Goal: Transaction & Acquisition: Purchase product/service

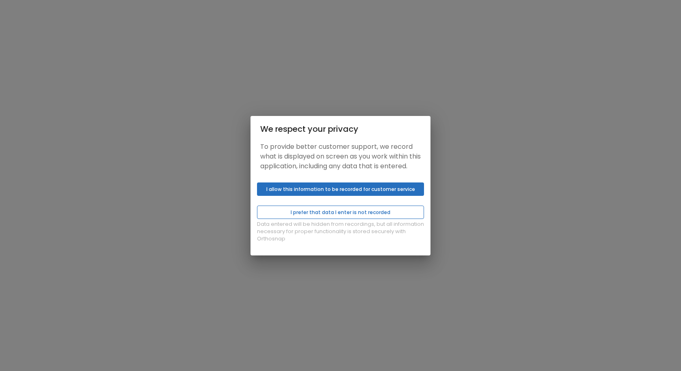
click at [333, 217] on button "I prefer that data I enter is not recorded" at bounding box center [340, 212] width 167 height 13
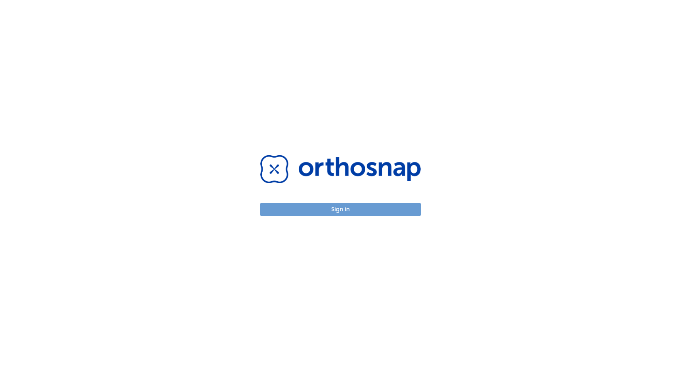
click at [324, 208] on button "Sign in" at bounding box center [340, 209] width 161 height 13
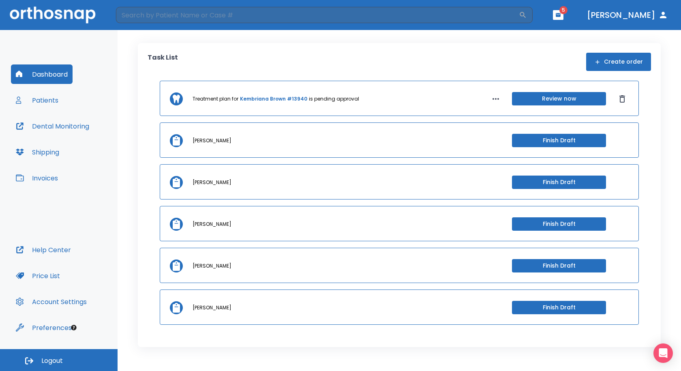
click at [33, 158] on button "Shipping" at bounding box center [37, 151] width 53 height 19
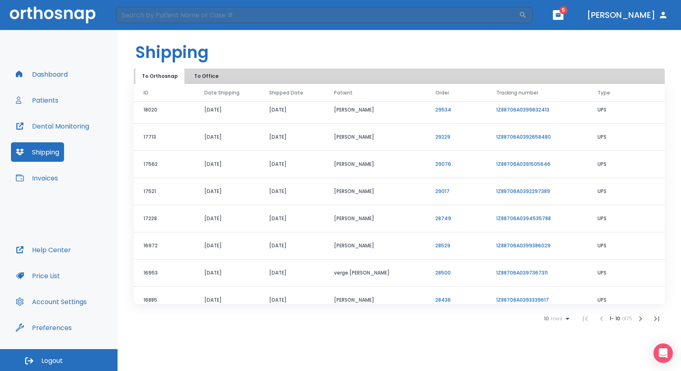
scroll to position [69, 0]
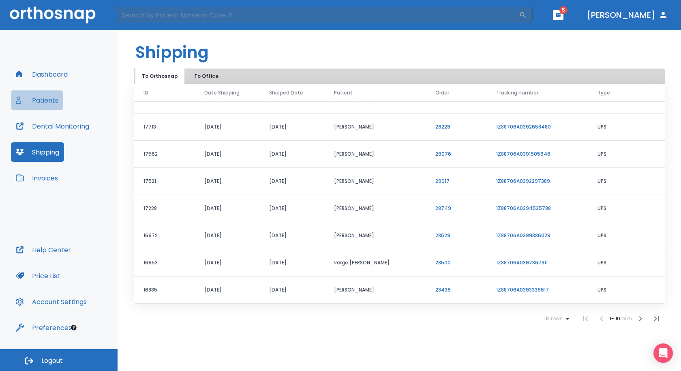
click at [58, 98] on button "Patients" at bounding box center [37, 99] width 52 height 19
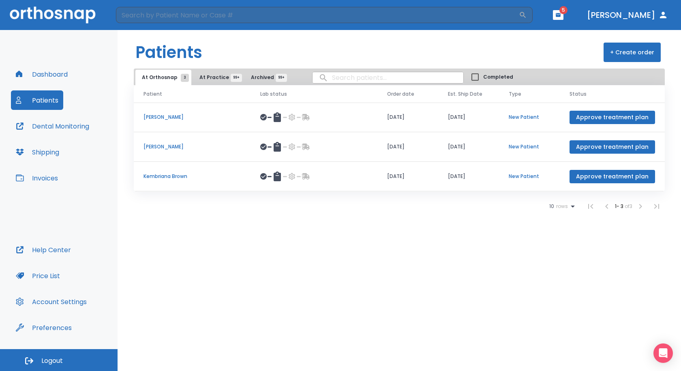
click at [204, 75] on span "At Practice 99+" at bounding box center [218, 77] width 37 height 7
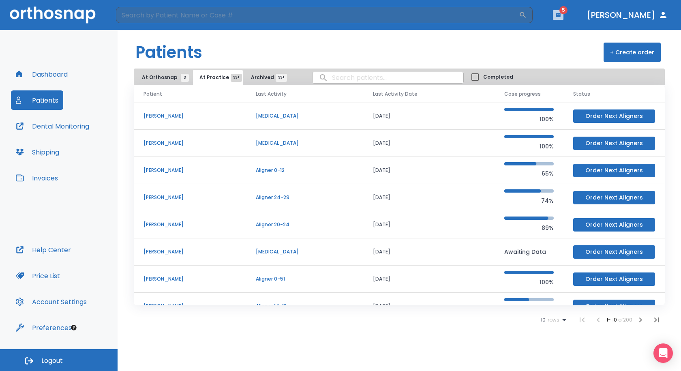
click at [556, 14] on icon "button" at bounding box center [558, 15] width 5 height 4
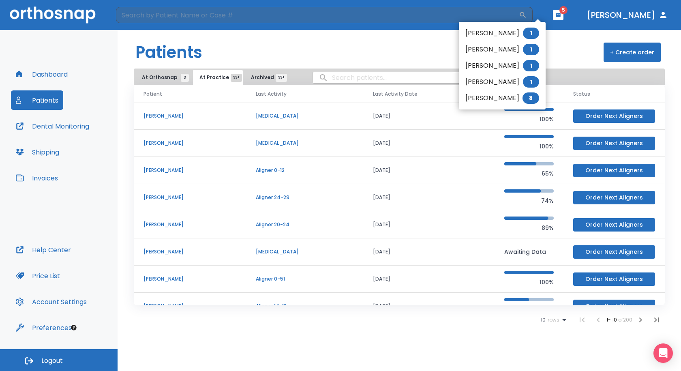
click at [506, 34] on li "[PERSON_NAME] 1" at bounding box center [502, 33] width 87 height 16
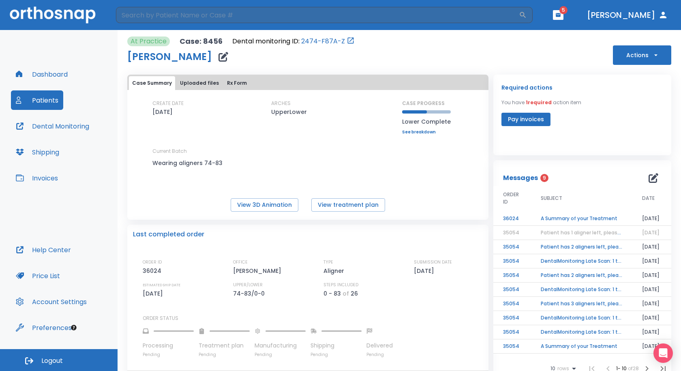
click at [531, 102] on span "1 required" at bounding box center [539, 102] width 26 height 7
click at [513, 124] on button "Pay invoices" at bounding box center [526, 119] width 49 height 13
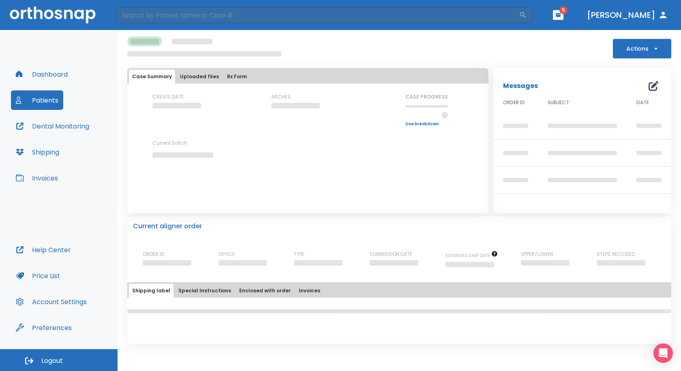
click at [556, 16] on icon "button" at bounding box center [558, 15] width 5 height 4
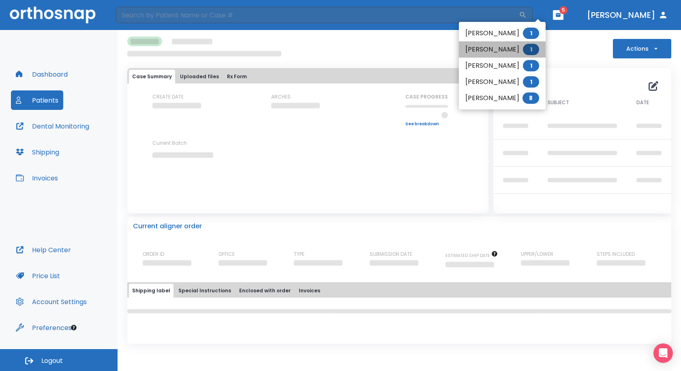
click at [522, 52] on li "[PERSON_NAME] 1" at bounding box center [502, 49] width 87 height 16
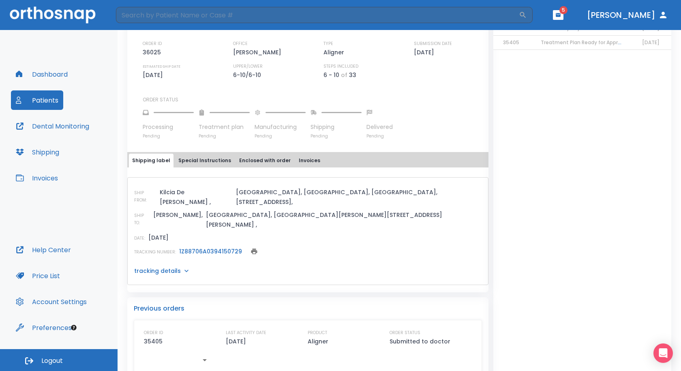
scroll to position [178, 0]
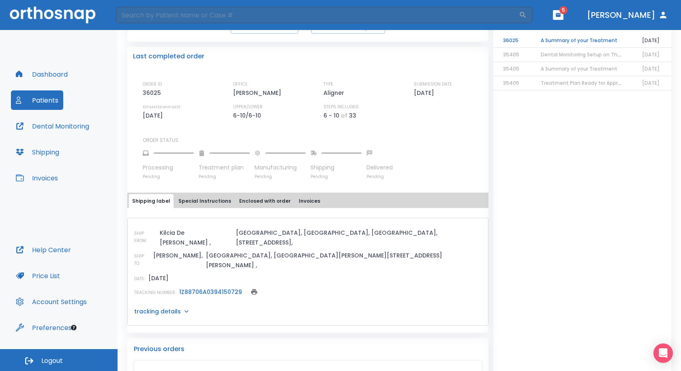
click at [166, 154] on div at bounding box center [168, 153] width 51 height 18
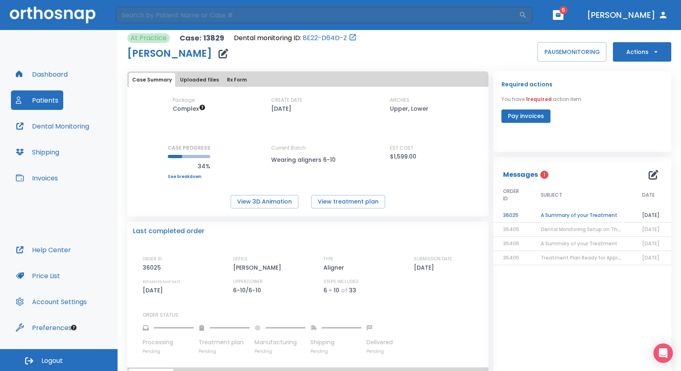
scroll to position [0, 0]
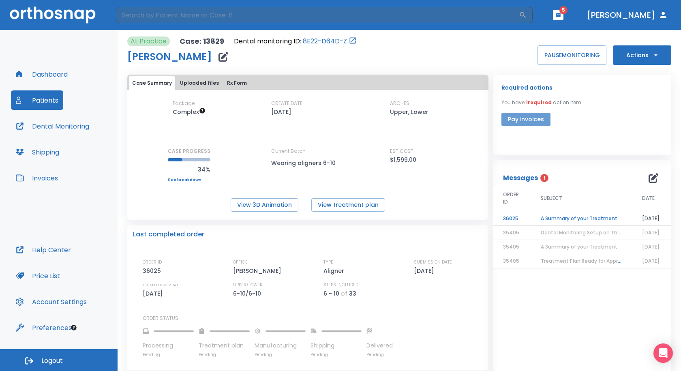
click at [528, 123] on button "Pay invoices" at bounding box center [526, 119] width 49 height 13
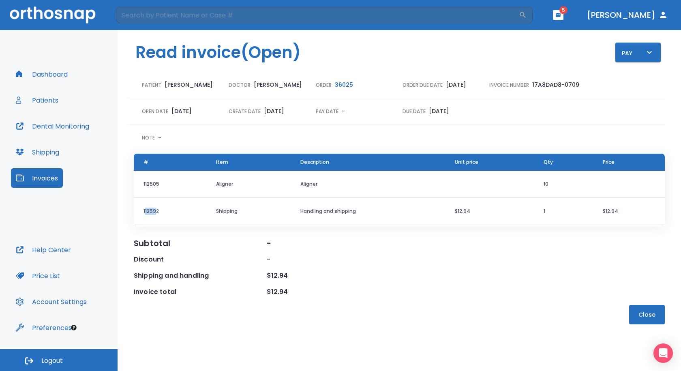
drag, startPoint x: 145, startPoint y: 221, endPoint x: 155, endPoint y: 220, distance: 10.1
click at [155, 220] on td "112592" at bounding box center [170, 211] width 73 height 27
click at [157, 221] on td "112592" at bounding box center [170, 211] width 73 height 27
